Goal: Information Seeking & Learning: Learn about a topic

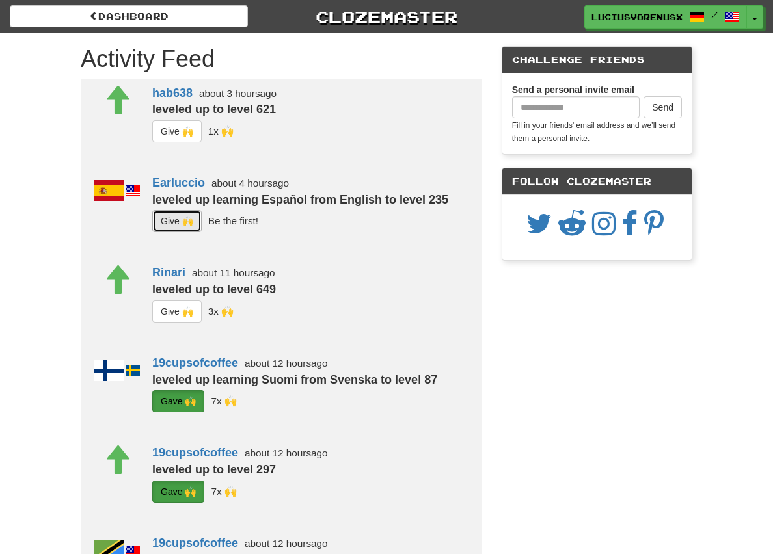
click at [152, 222] on button "G i ve 🙌" at bounding box center [176, 221] width 49 height 22
click at [754, 18] on span "button" at bounding box center [755, 19] width 5 height 3
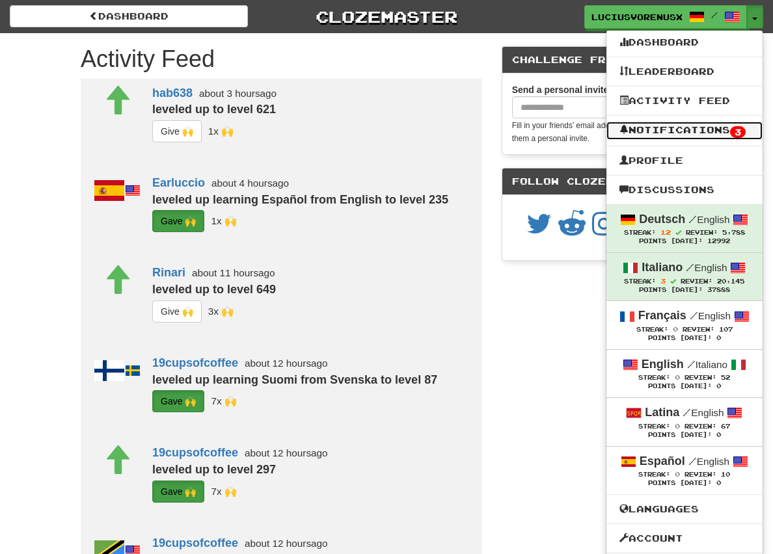
click at [685, 133] on link "Notifications 3" at bounding box center [684, 131] width 156 height 18
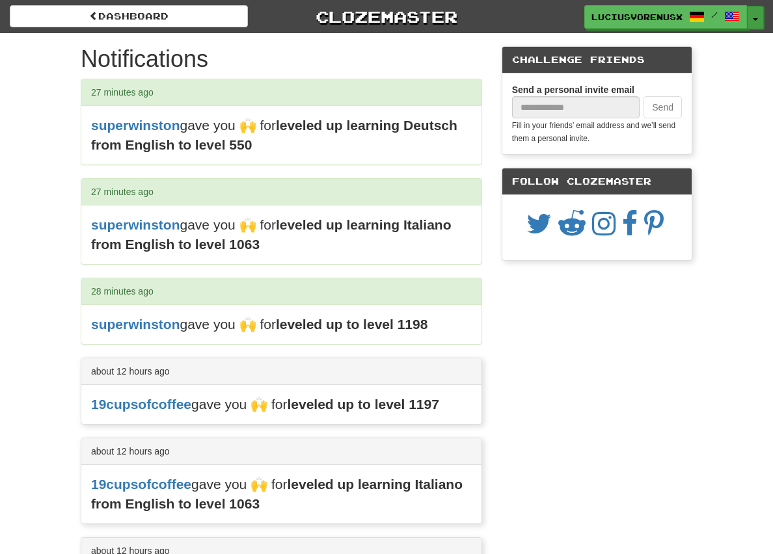
click at [760, 20] on button "Toggle Dropdown" at bounding box center [755, 17] width 17 height 23
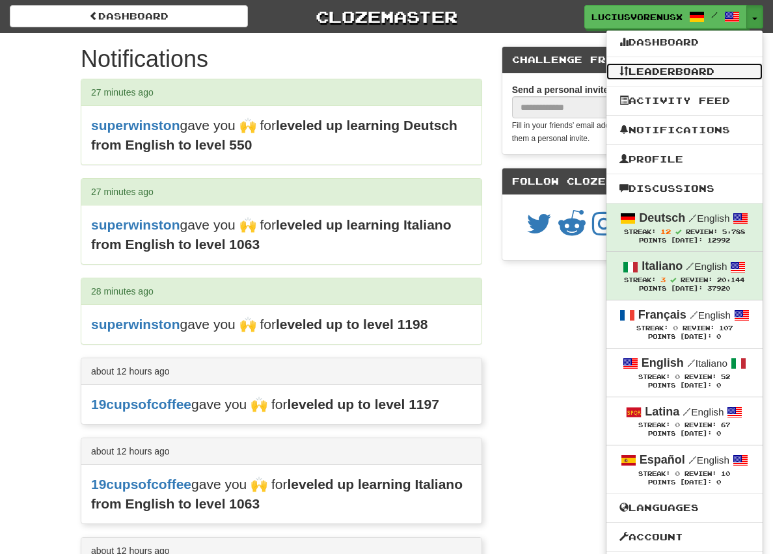
click at [686, 70] on link "Leaderboard" at bounding box center [684, 71] width 156 height 17
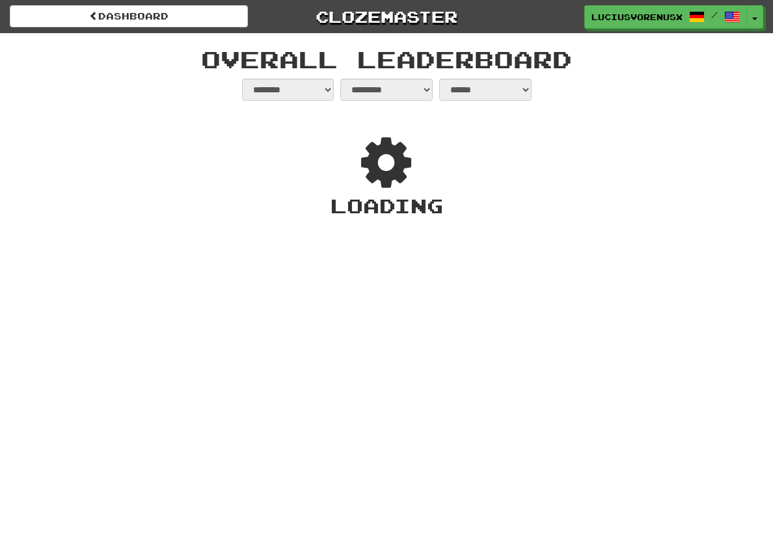
select select "**********"
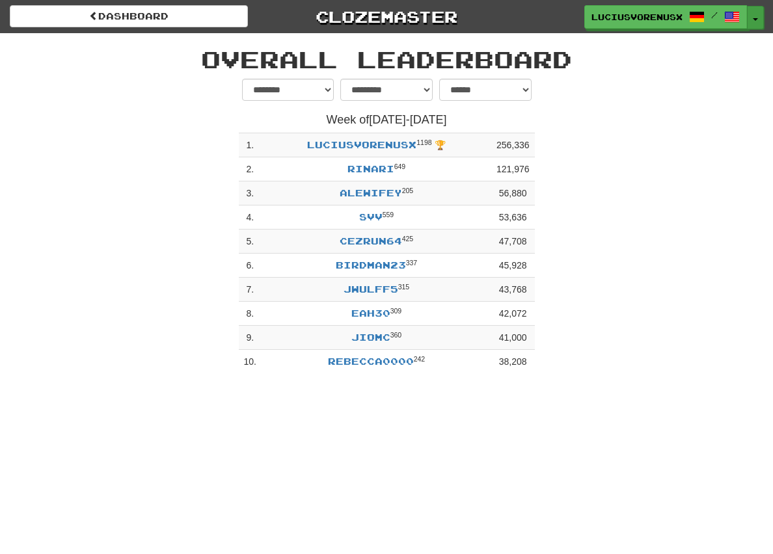
click at [753, 22] on button "Toggle Dropdown" at bounding box center [755, 17] width 17 height 23
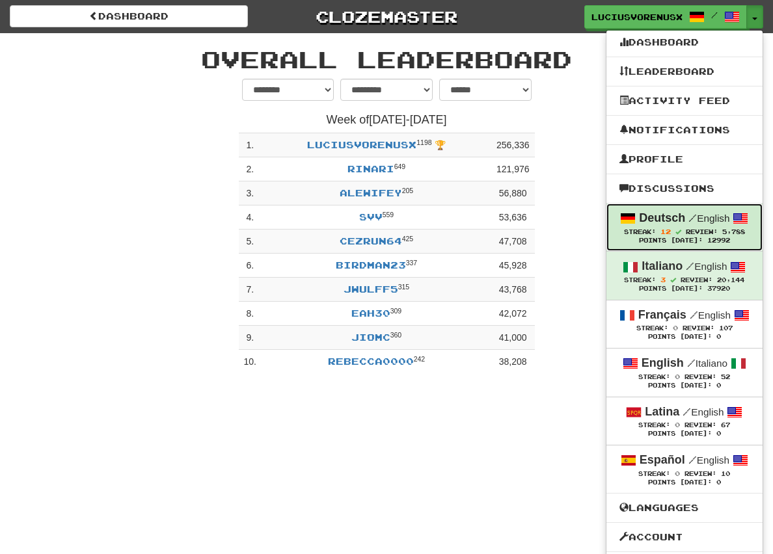
click at [665, 230] on span "12" at bounding box center [665, 232] width 10 height 8
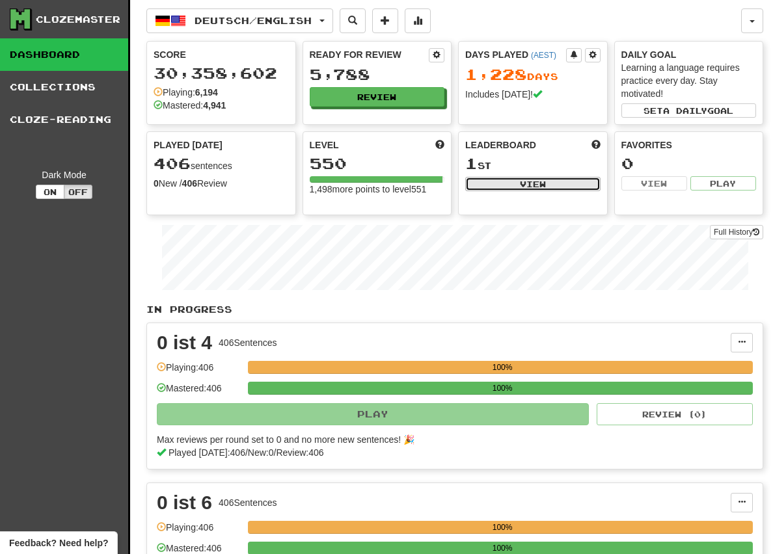
click at [543, 187] on button "View" at bounding box center [532, 184] width 135 height 14
select select "**********"
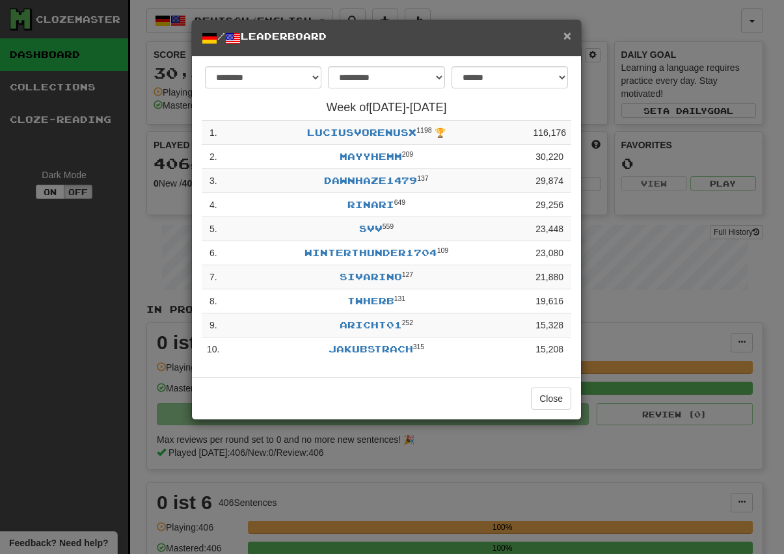
click at [567, 40] on span "×" at bounding box center [567, 35] width 8 height 15
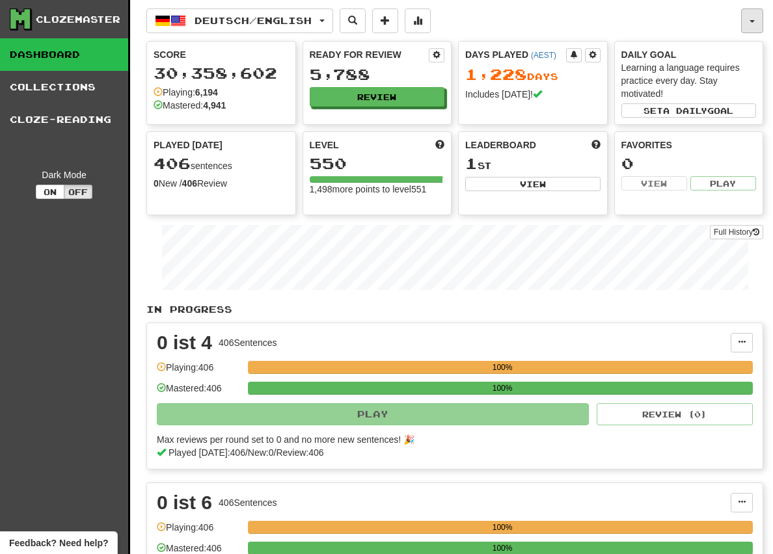
click at [757, 14] on button "button" at bounding box center [752, 20] width 22 height 25
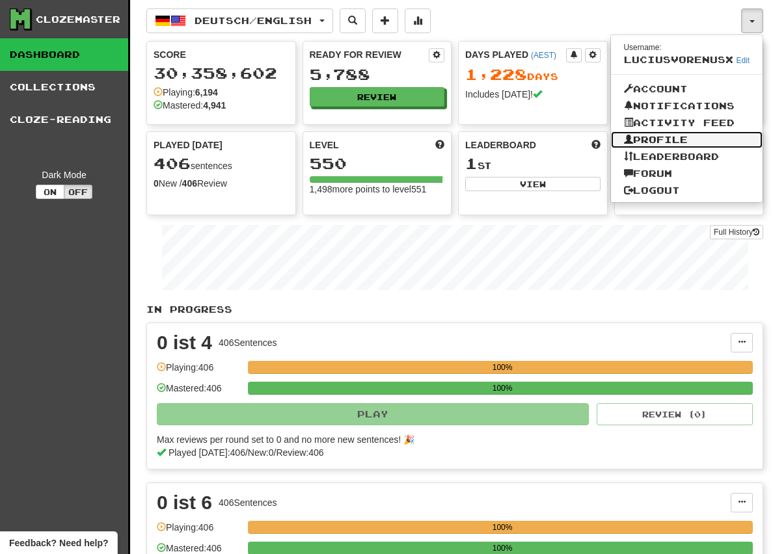
click at [691, 142] on link "Profile" at bounding box center [687, 139] width 152 height 17
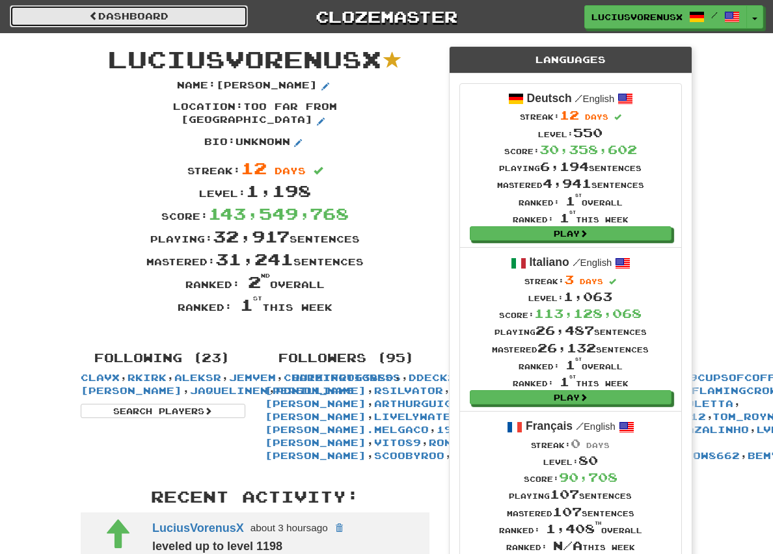
click at [154, 17] on link "Dashboard" at bounding box center [129, 16] width 238 height 22
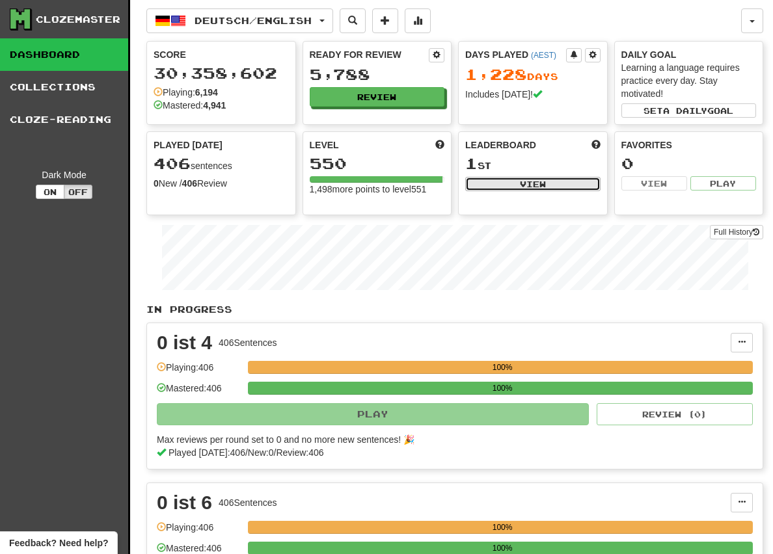
click at [498, 184] on button "View" at bounding box center [532, 184] width 135 height 14
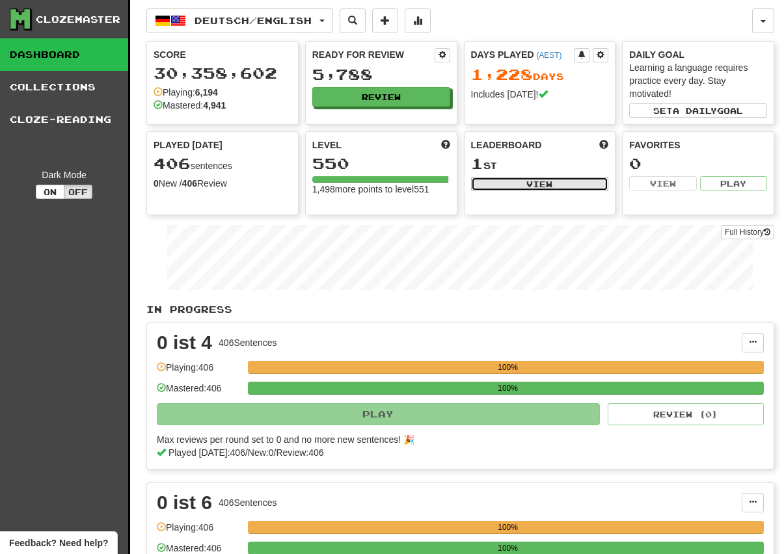
select select "**********"
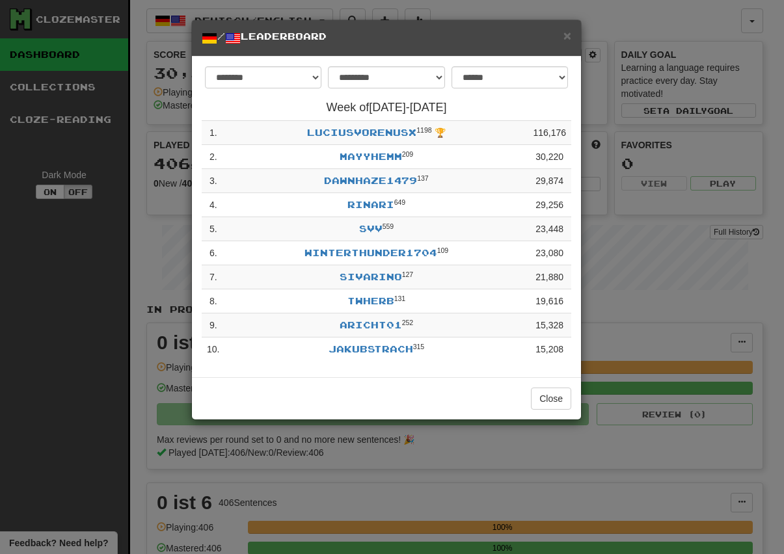
click at [572, 40] on div "× / Leaderboard" at bounding box center [386, 38] width 389 height 36
click at [569, 39] on span "×" at bounding box center [567, 35] width 8 height 15
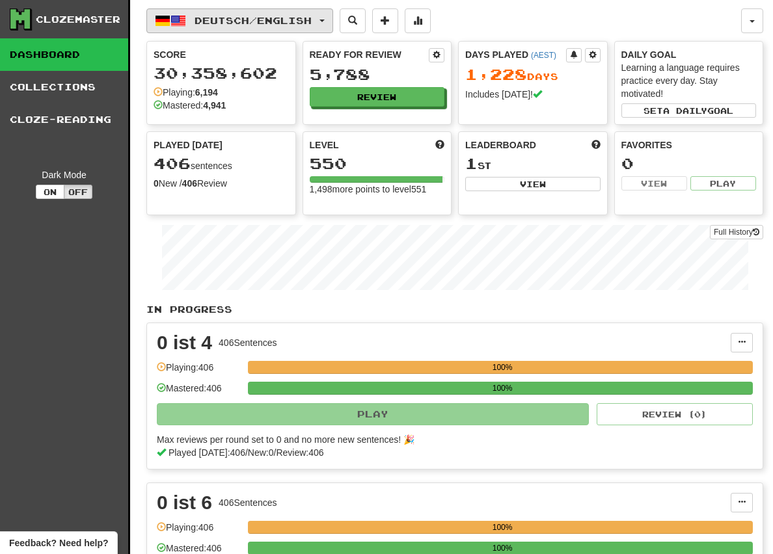
click at [333, 23] on button "Deutsch / English" at bounding box center [239, 20] width 187 height 25
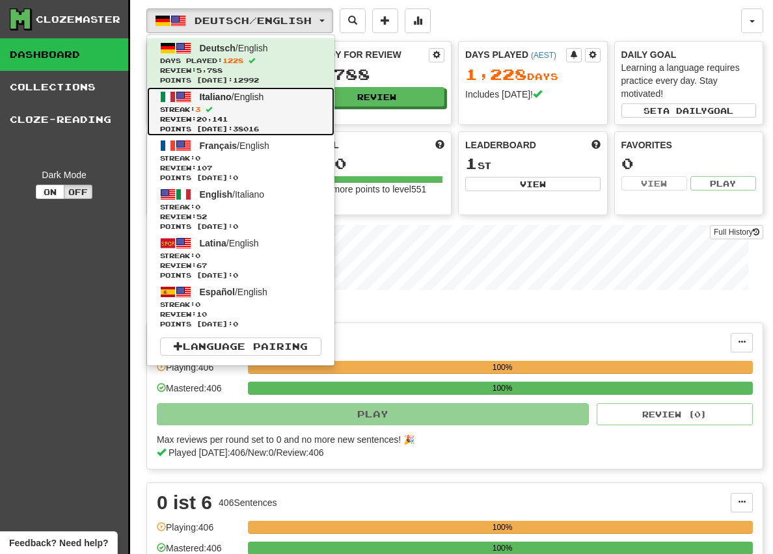
click at [258, 114] on span "Streak: 3" at bounding box center [240, 110] width 161 height 10
